Goal: Information Seeking & Learning: Learn about a topic

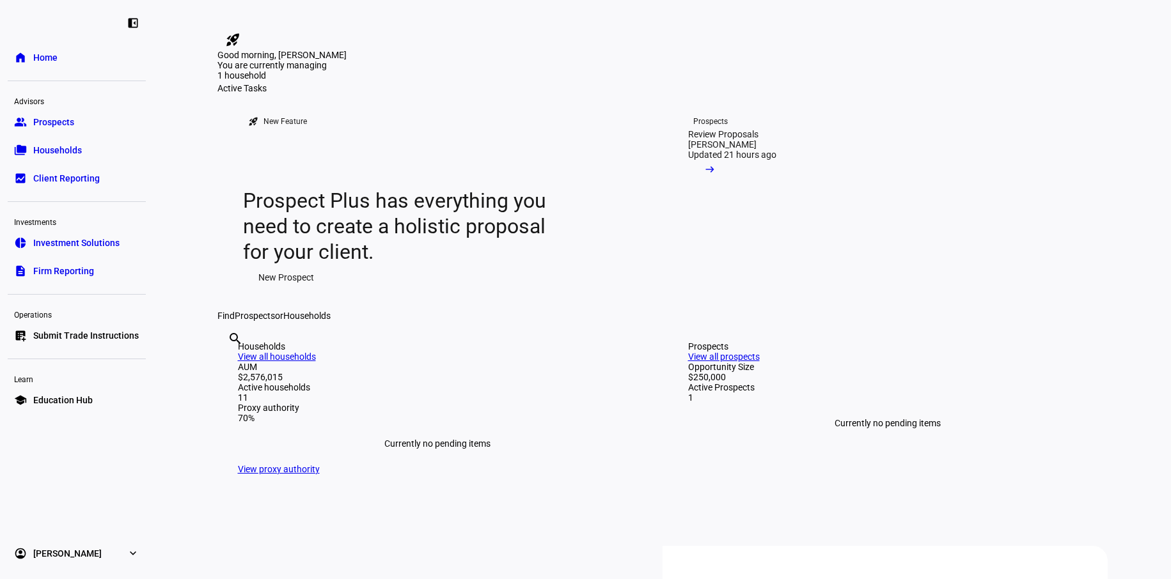
click at [75, 127] on link "group Prospects" at bounding box center [77, 122] width 138 height 26
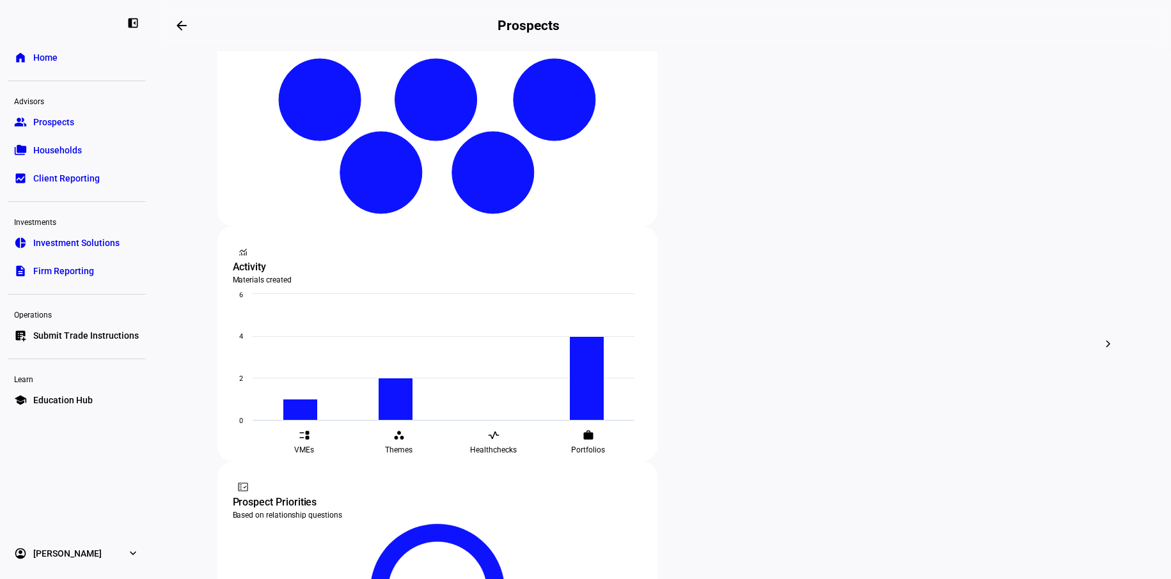
scroll to position [320, 0]
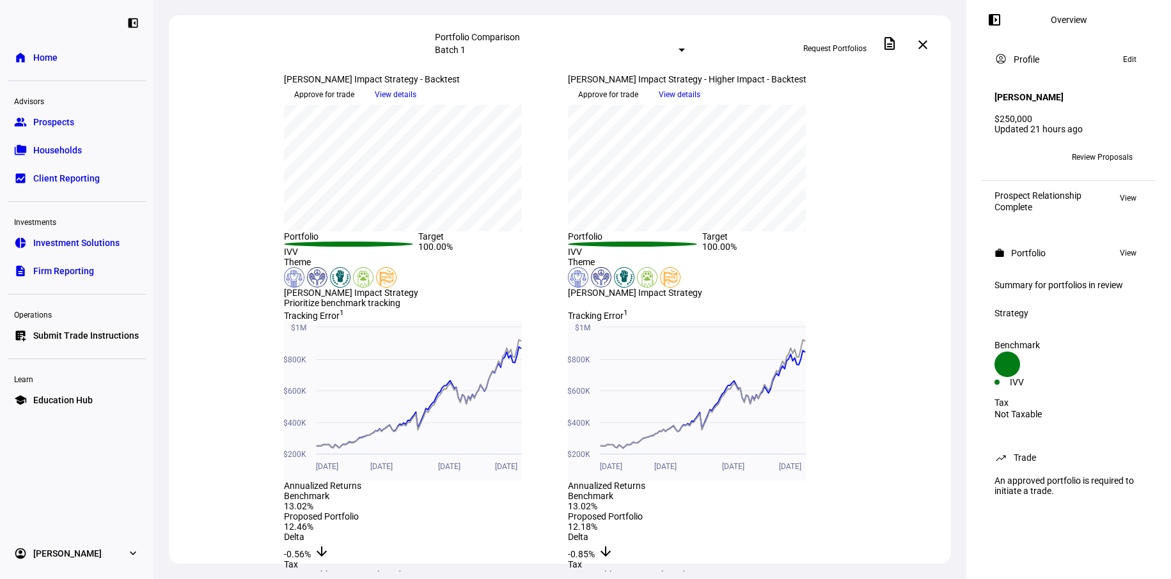
scroll to position [128, 0]
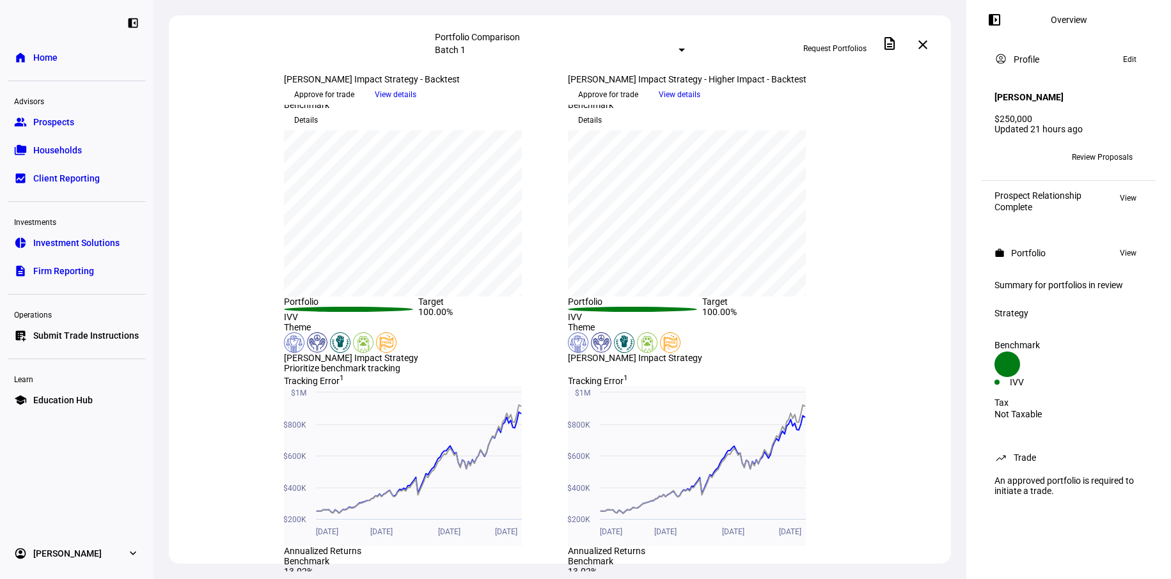
click at [711, 104] on span at bounding box center [680, 94] width 62 height 19
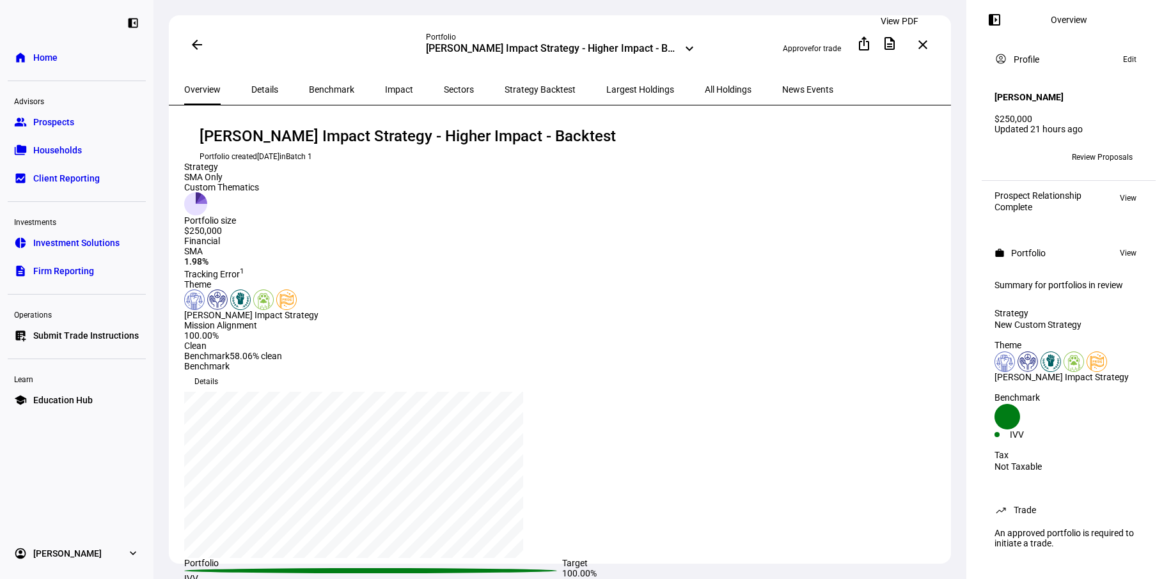
click at [895, 43] on mat-icon "description" at bounding box center [889, 43] width 15 height 15
click at [897, 41] on mat-icon "description" at bounding box center [889, 43] width 15 height 15
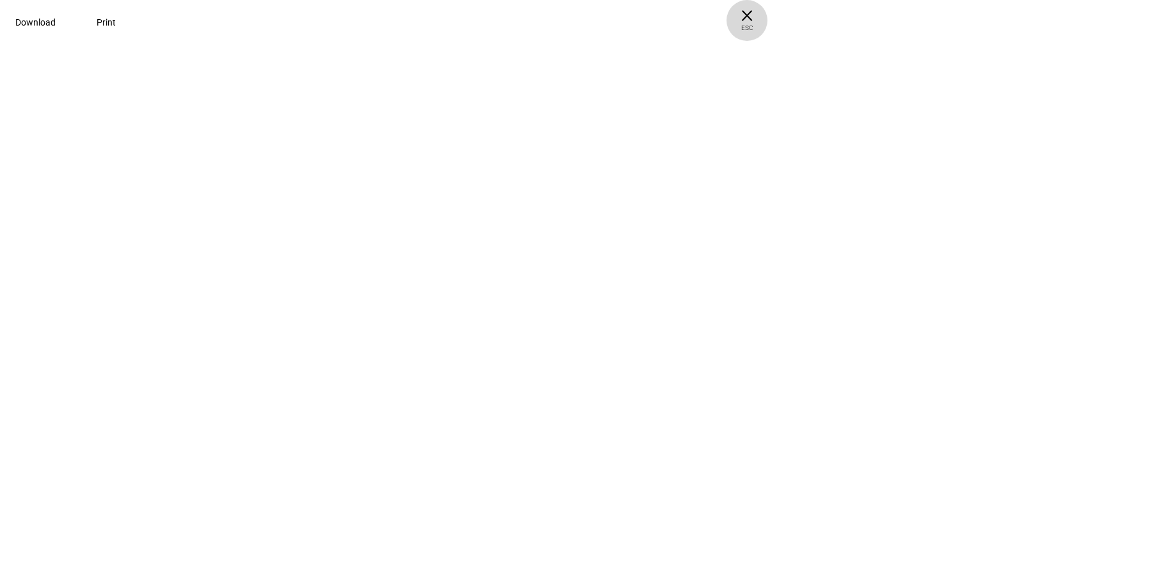
click at [768, 15] on span "ESC" at bounding box center [747, 23] width 41 height 19
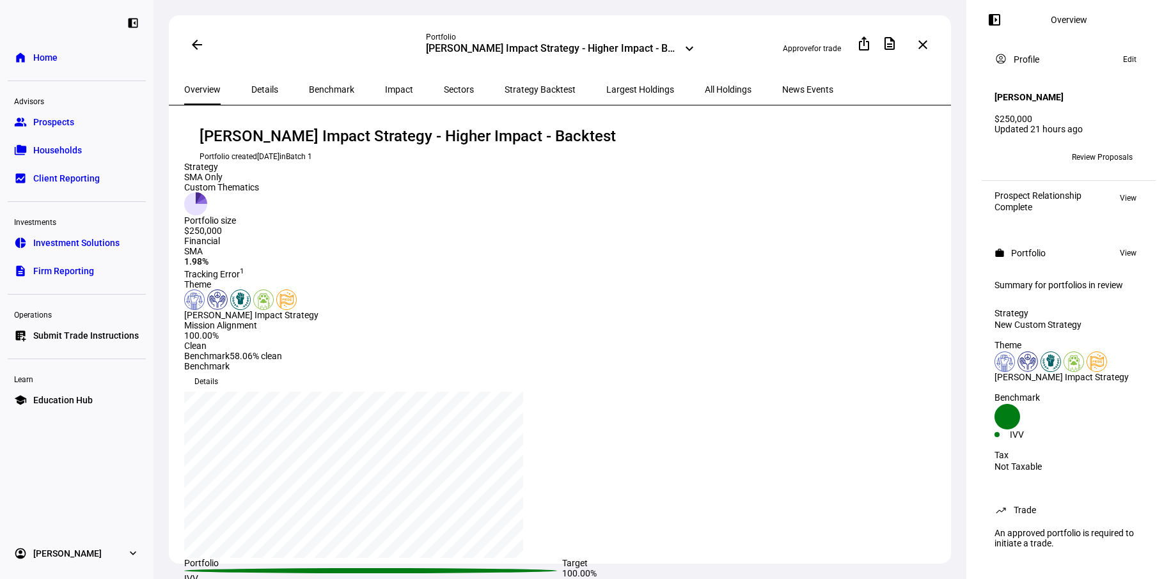
click at [198, 44] on mat-icon "arrow_back" at bounding box center [196, 44] width 15 height 15
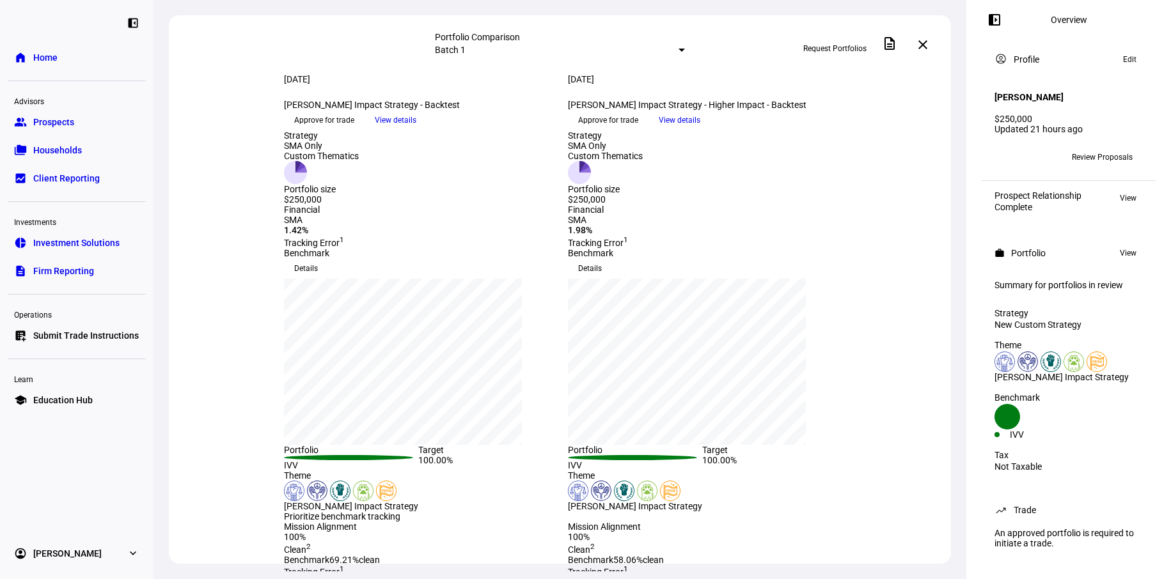
click at [416, 130] on span "View details" at bounding box center [396, 120] width 42 height 19
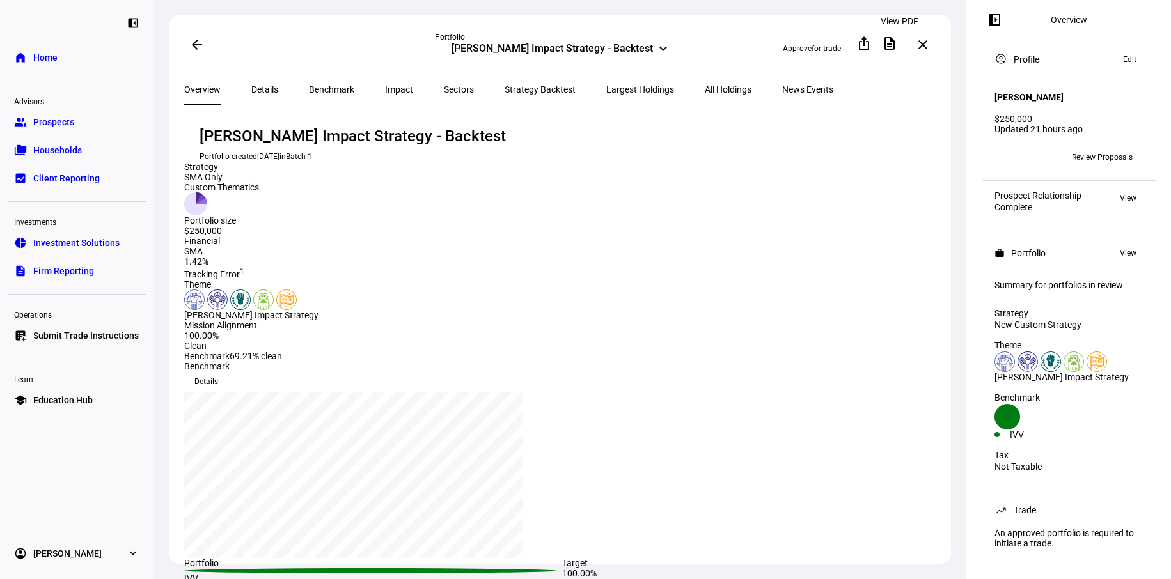
click at [895, 47] on mat-icon "description" at bounding box center [889, 43] width 15 height 15
click at [923, 43] on mat-icon "close" at bounding box center [922, 44] width 15 height 15
